Goal: Task Accomplishment & Management: Use online tool/utility

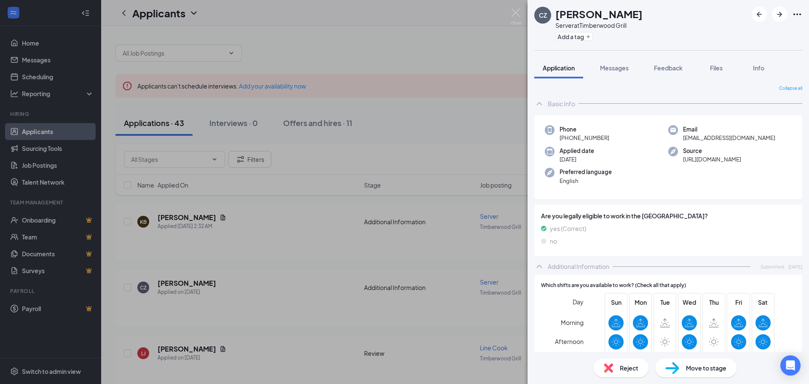
click at [507, 13] on div "CZ [PERSON_NAME] Server at Timberwood Grill Add a tag Application Messages Feed…" at bounding box center [404, 192] width 809 height 384
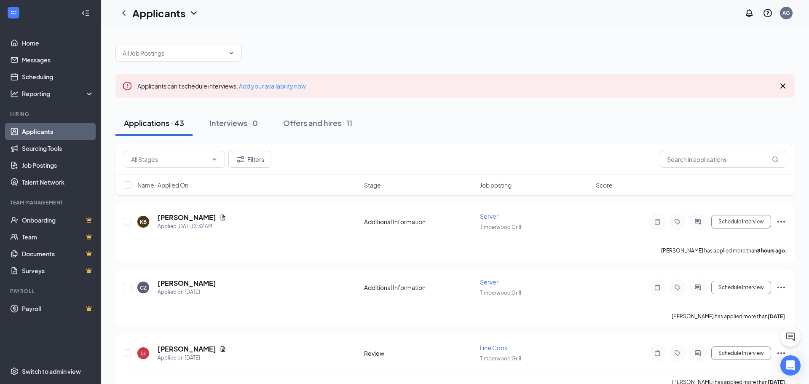
click at [516, 13] on div "Applicants AG" at bounding box center [455, 13] width 708 height 26
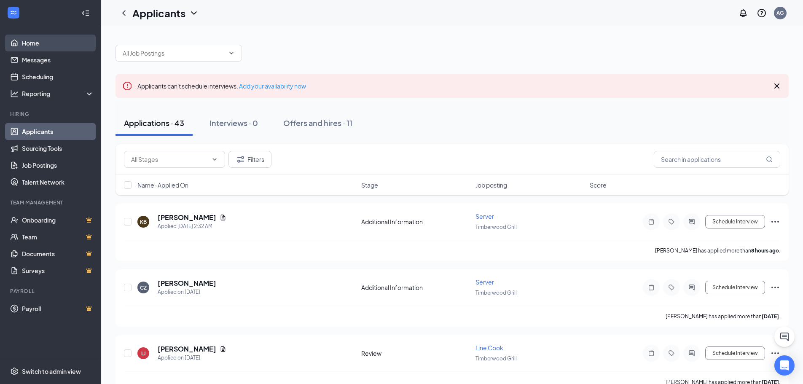
click at [26, 44] on link "Home" at bounding box center [58, 43] width 72 height 17
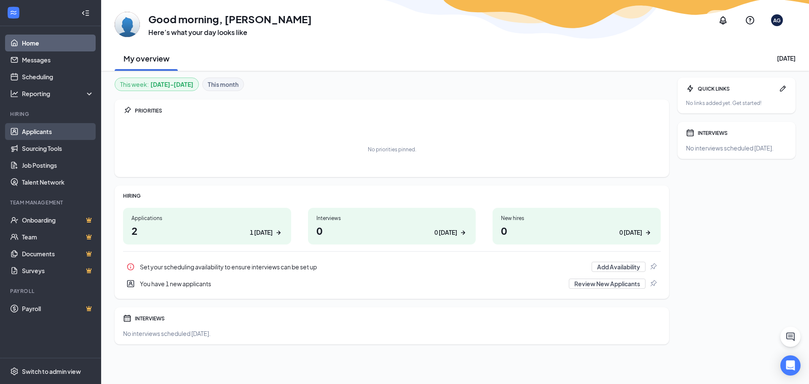
click at [40, 134] on link "Applicants" at bounding box center [58, 131] width 72 height 17
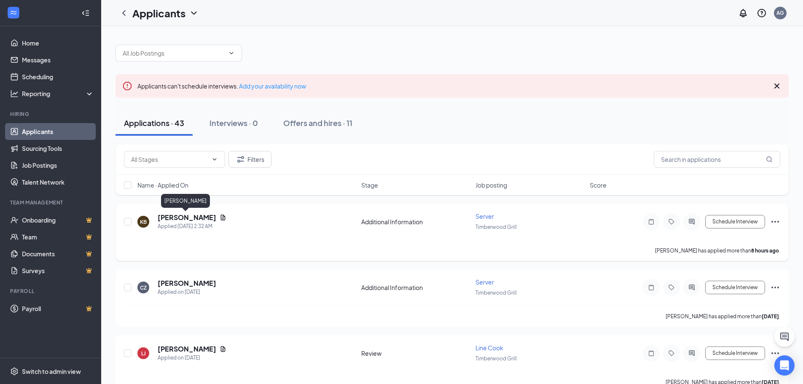
click at [182, 218] on h5 "[PERSON_NAME]" at bounding box center [187, 217] width 59 height 9
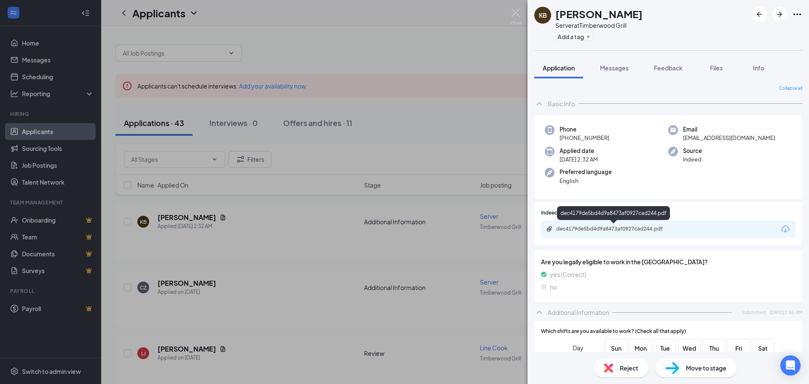
click at [576, 227] on div "dec4179de5bd4d9a8473af0927cad244.pdf" at bounding box center [615, 228] width 118 height 7
click at [520, 12] on img at bounding box center [516, 16] width 11 height 16
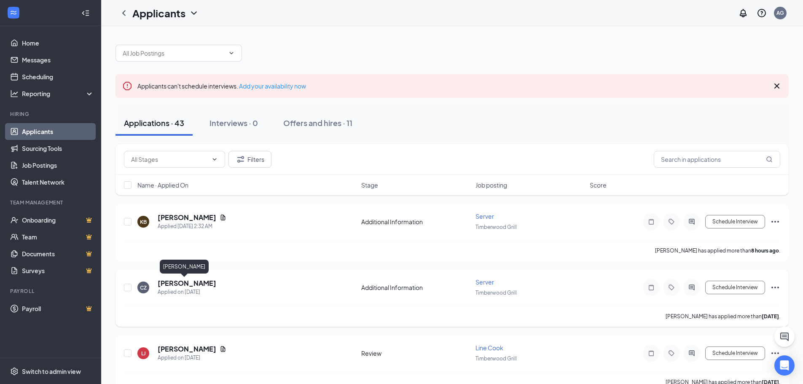
click at [182, 281] on h5 "[PERSON_NAME]" at bounding box center [187, 283] width 59 height 9
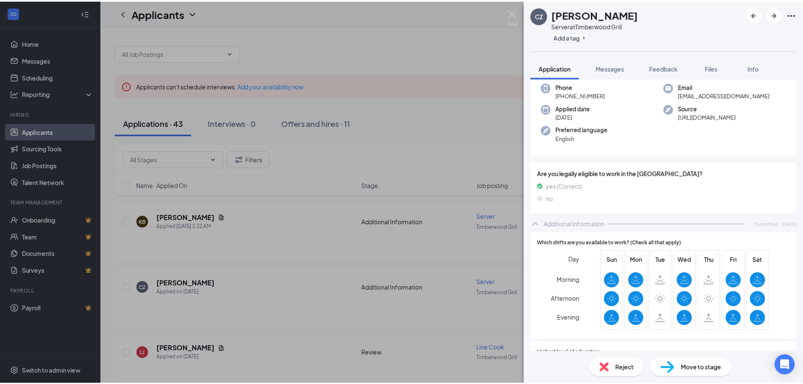
scroll to position [35, 0]
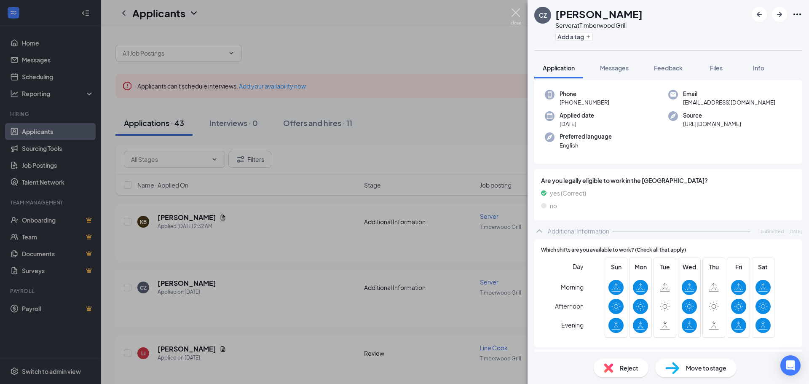
click at [520, 16] on img at bounding box center [516, 16] width 11 height 16
